Goal: Information Seeking & Learning: Learn about a topic

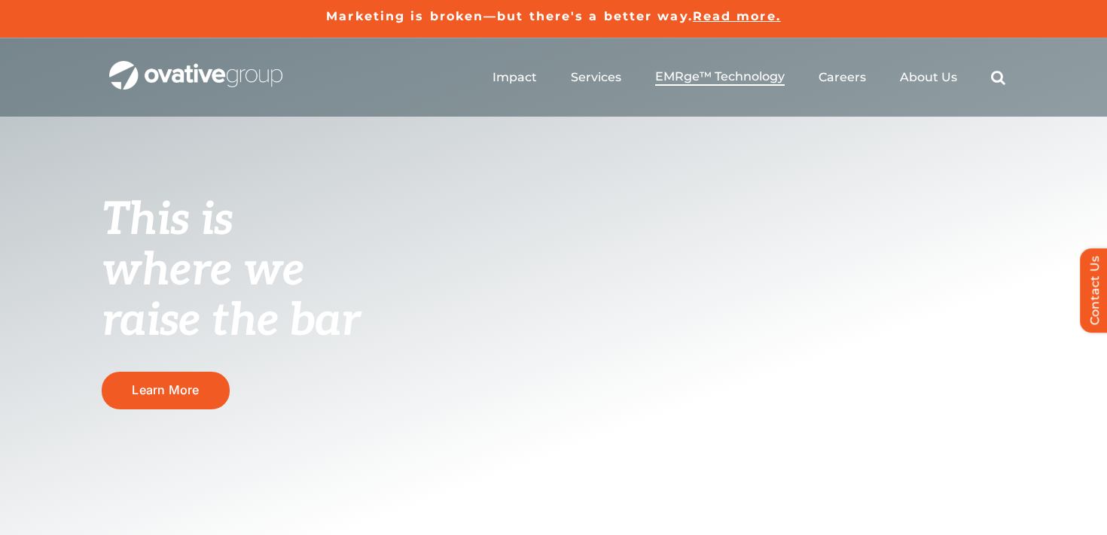
click at [707, 71] on span "EMRge™ Technology" at bounding box center [719, 76] width 129 height 15
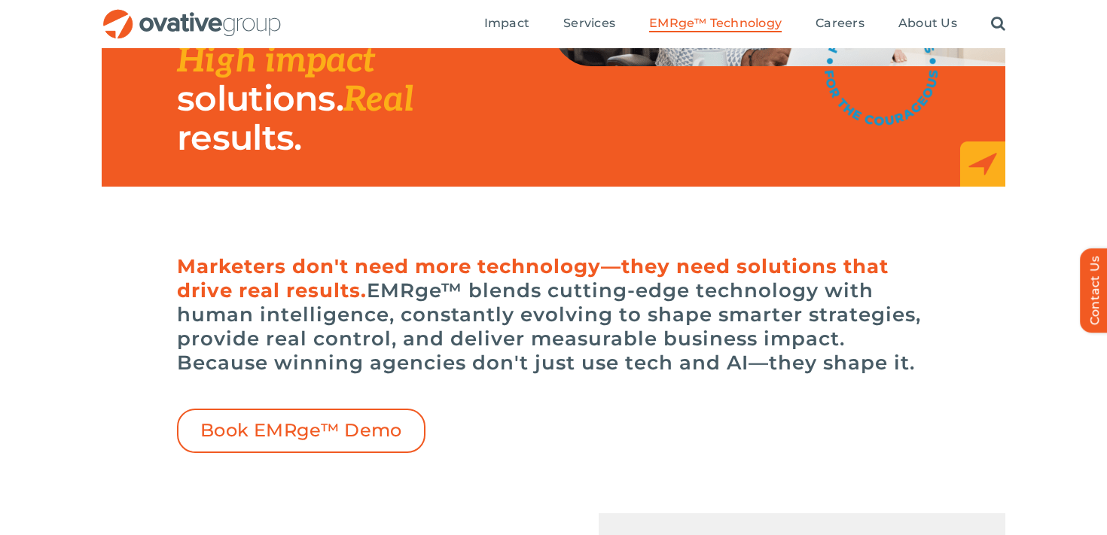
scroll to position [196, 0]
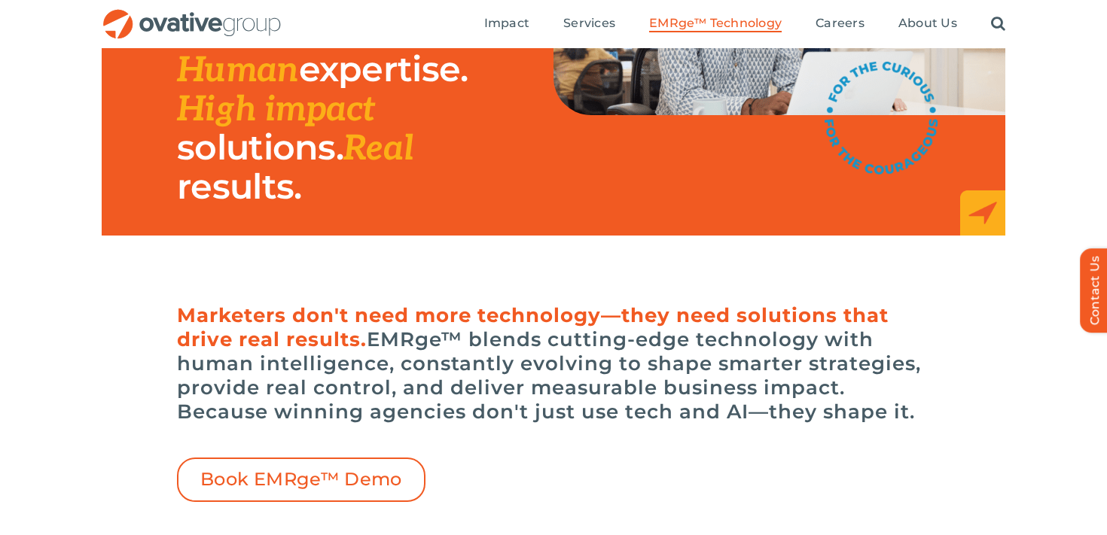
drag, startPoint x: 918, startPoint y: 415, endPoint x: 146, endPoint y: 312, distance: 778.5
click at [146, 312] on div "Marketers don't need more technology—they need solutions that drive real result…" at bounding box center [553, 399] width 903 height 206
copy h6 "Marketers don't need more technology—they need solutions that drive real result…"
click at [558, 347] on h6 "Marketers don't need more technology—they need solutions that drive real result…" at bounding box center [553, 363] width 753 height 120
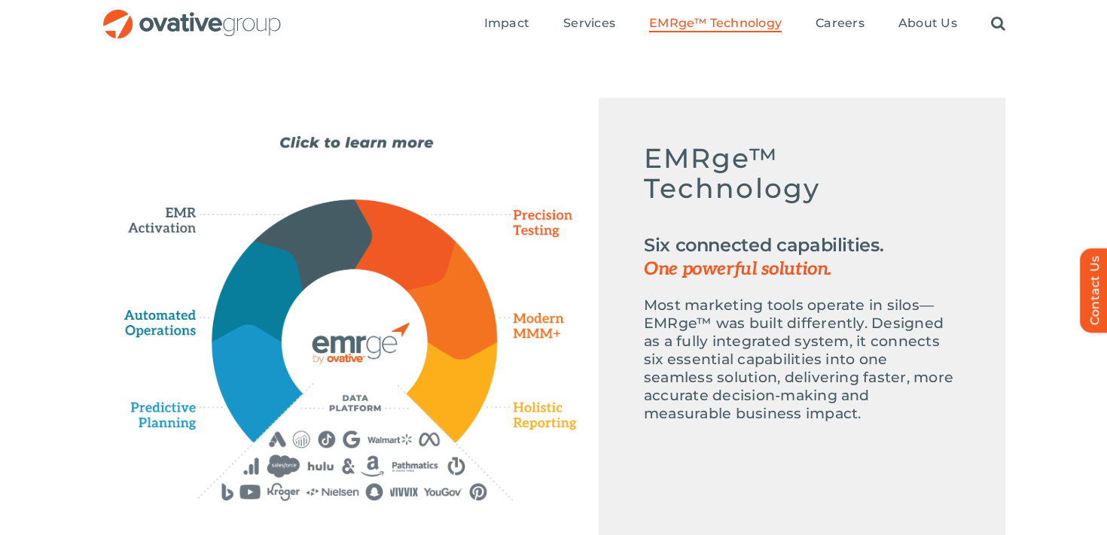
scroll to position [643, 0]
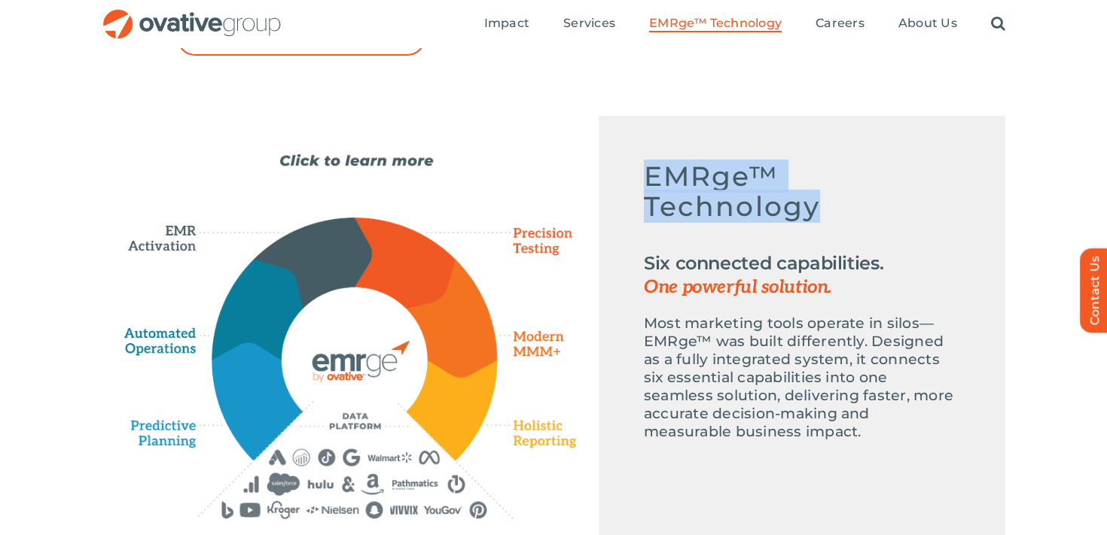
drag, startPoint x: 827, startPoint y: 206, endPoint x: 626, endPoint y: 167, distance: 203.9
click at [626, 167] on div "Emerge-asset EMRge™ Technology Six connected capabilities. One powerful solutio…" at bounding box center [802, 308] width 407 height 385
copy h5 "EMRge™ Technology"
